Goal: Check status: Check status

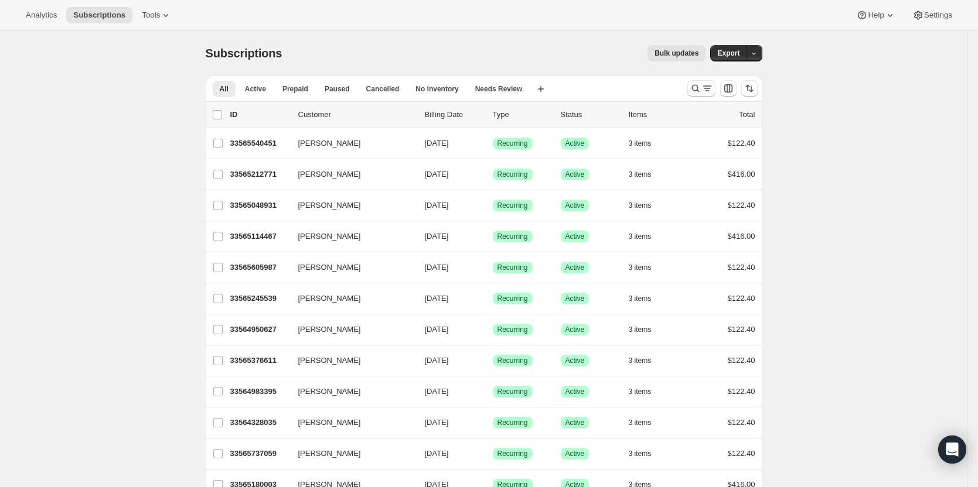
click at [701, 89] on icon "Search and filter results" at bounding box center [695, 89] width 12 height 12
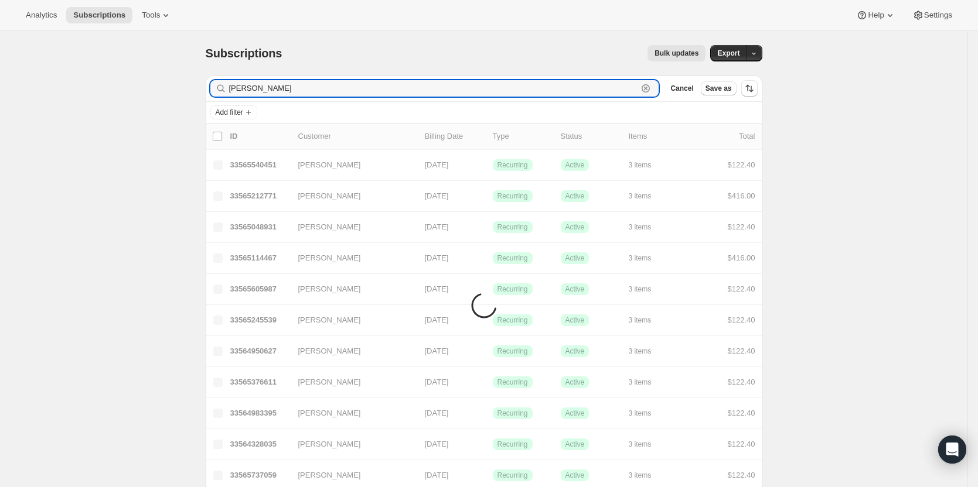
type input "[PERSON_NAME]"
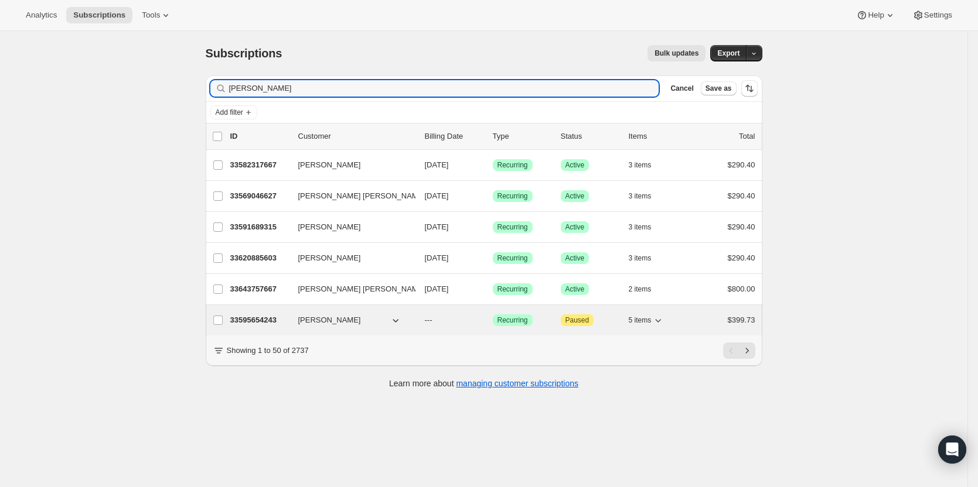
click at [248, 317] on p "33595654243" at bounding box center [259, 321] width 59 height 12
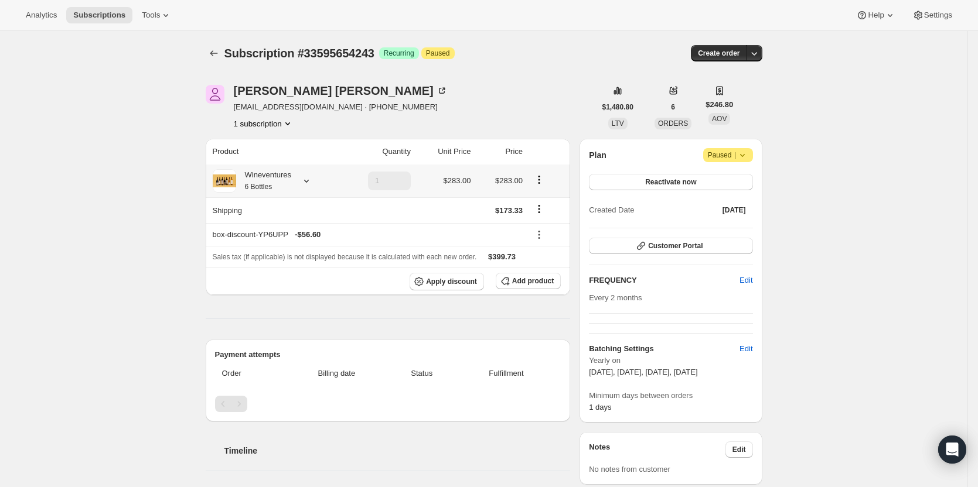
click at [307, 179] on icon at bounding box center [306, 181] width 12 height 12
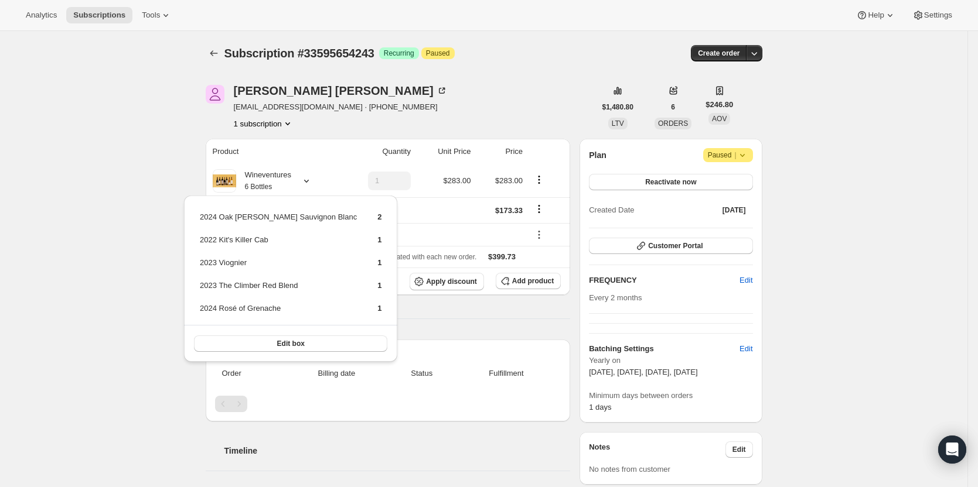
click at [148, 245] on div "Subscription #33595654243. This page is ready Subscription #33595654243 Success…" at bounding box center [483, 475] width 967 height 889
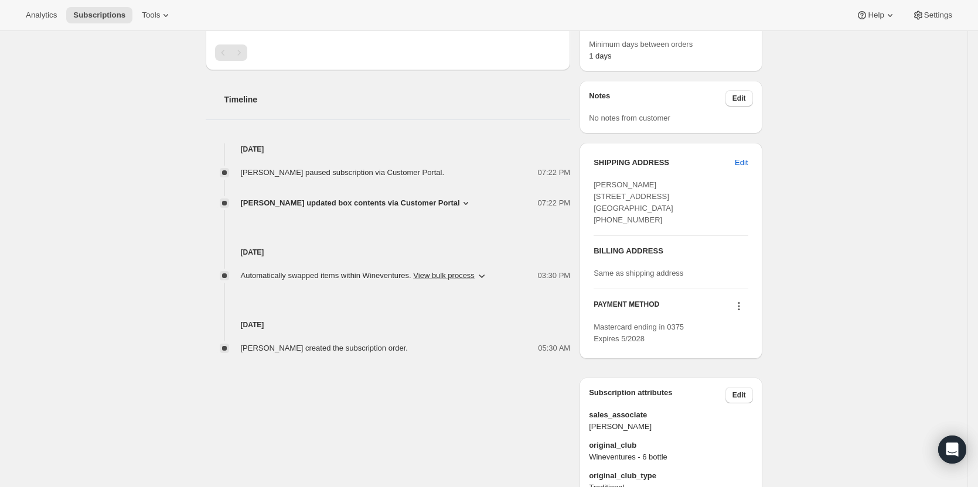
scroll to position [410, 0]
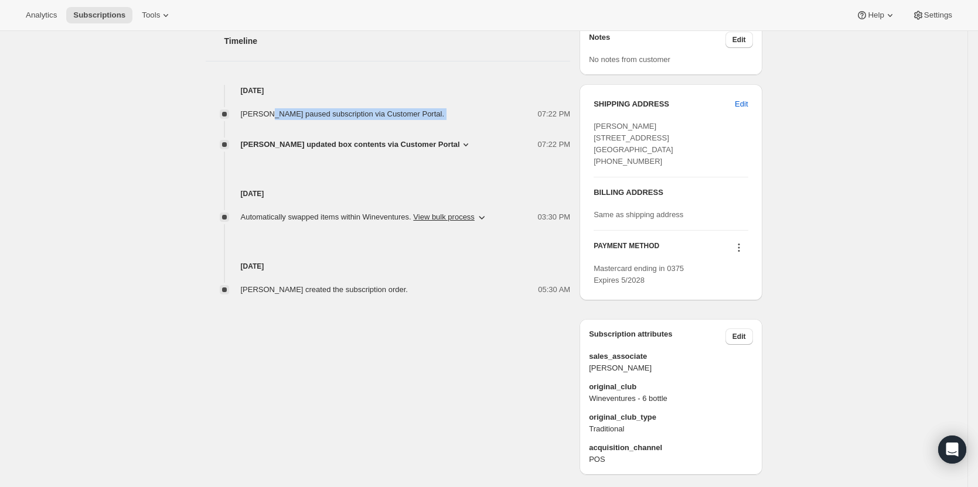
drag, startPoint x: 429, startPoint y: 108, endPoint x: 264, endPoint y: 107, distance: 165.8
click at [264, 107] on div "[PERSON_NAME] paused subscription via Customer Portal. 07:22 PM [PERSON_NAME] u…" at bounding box center [388, 124] width 365 height 54
click at [453, 178] on div "[DATE] Automatically swapped items within Wineventures . View bulk process New …" at bounding box center [388, 187] width 365 height 73
